Goal: Transaction & Acquisition: Subscribe to service/newsletter

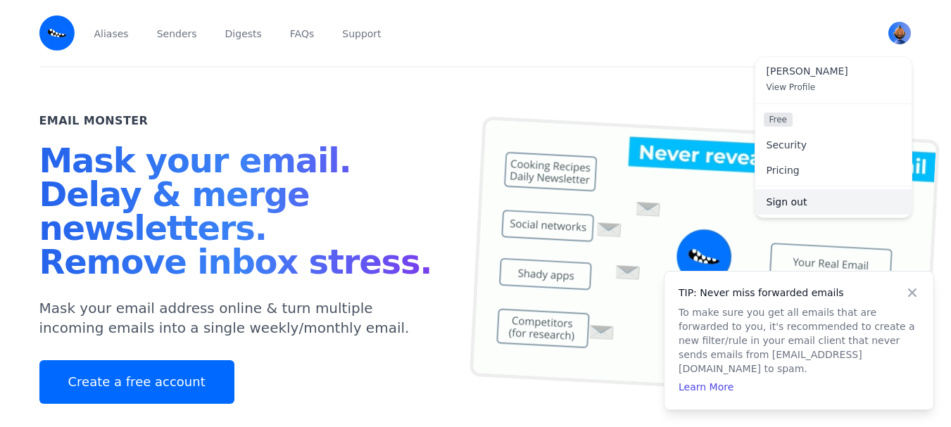
click at [788, 213] on link "Sign out" at bounding box center [833, 201] width 156 height 25
click at [796, 203] on link "Sign out" at bounding box center [833, 201] width 156 height 25
click at [791, 211] on link "Sign out" at bounding box center [833, 201] width 156 height 25
click at [795, 198] on link "Sign out" at bounding box center [833, 201] width 156 height 25
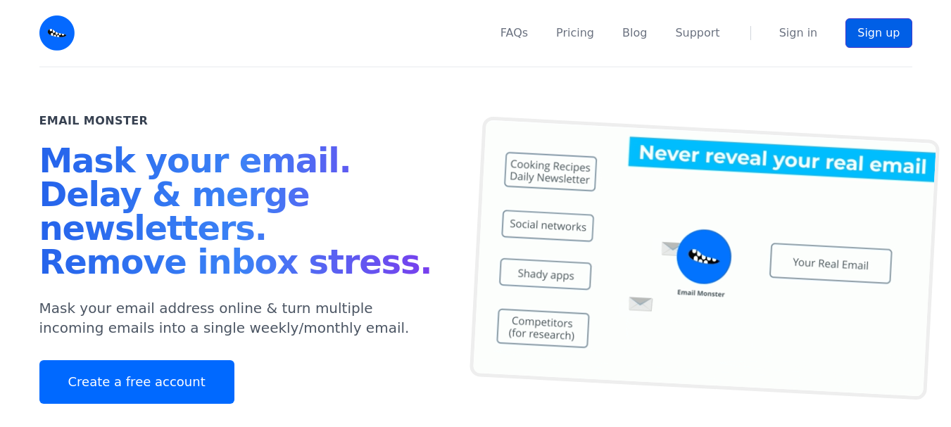
click at [862, 31] on link "Sign up" at bounding box center [878, 33] width 66 height 30
